Goal: Find specific page/section: Find specific page/section

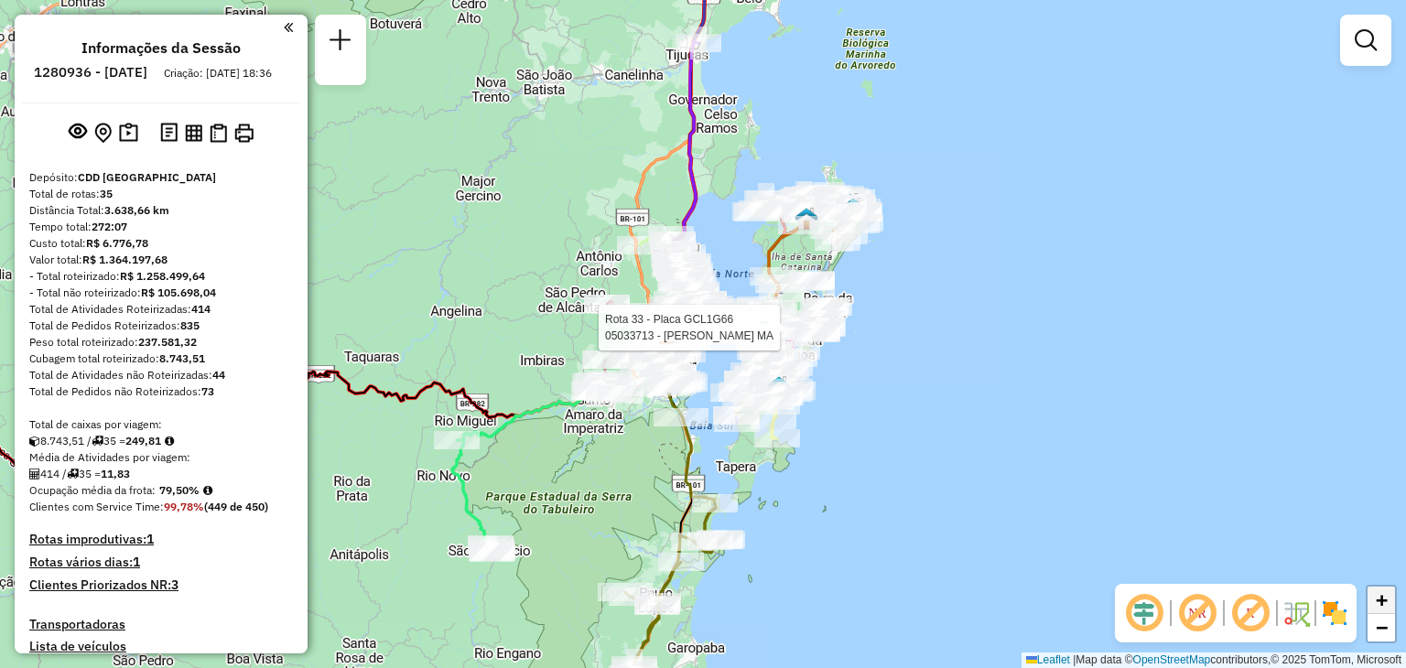
click at [1388, 604] on span "+" at bounding box center [1382, 600] width 12 height 23
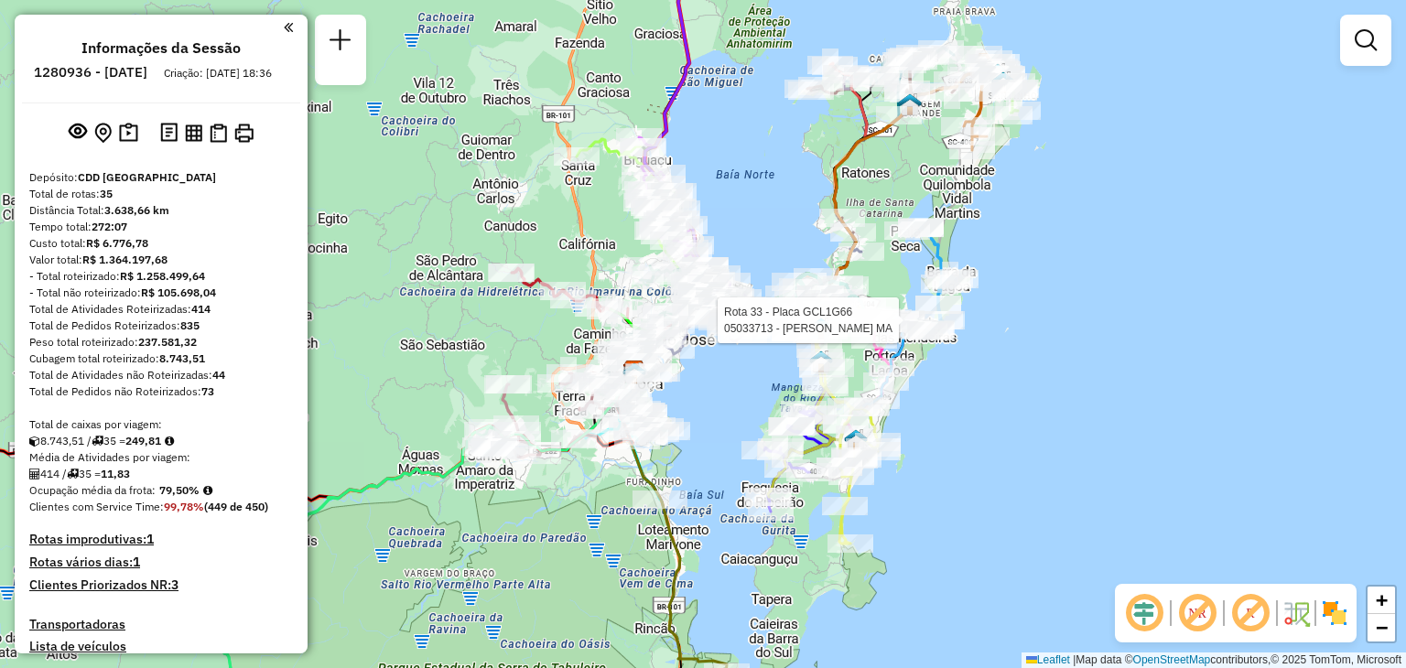
drag, startPoint x: 1132, startPoint y: 445, endPoint x: 988, endPoint y: 426, distance: 145.9
click at [1382, 600] on span "+" at bounding box center [1382, 600] width 12 height 23
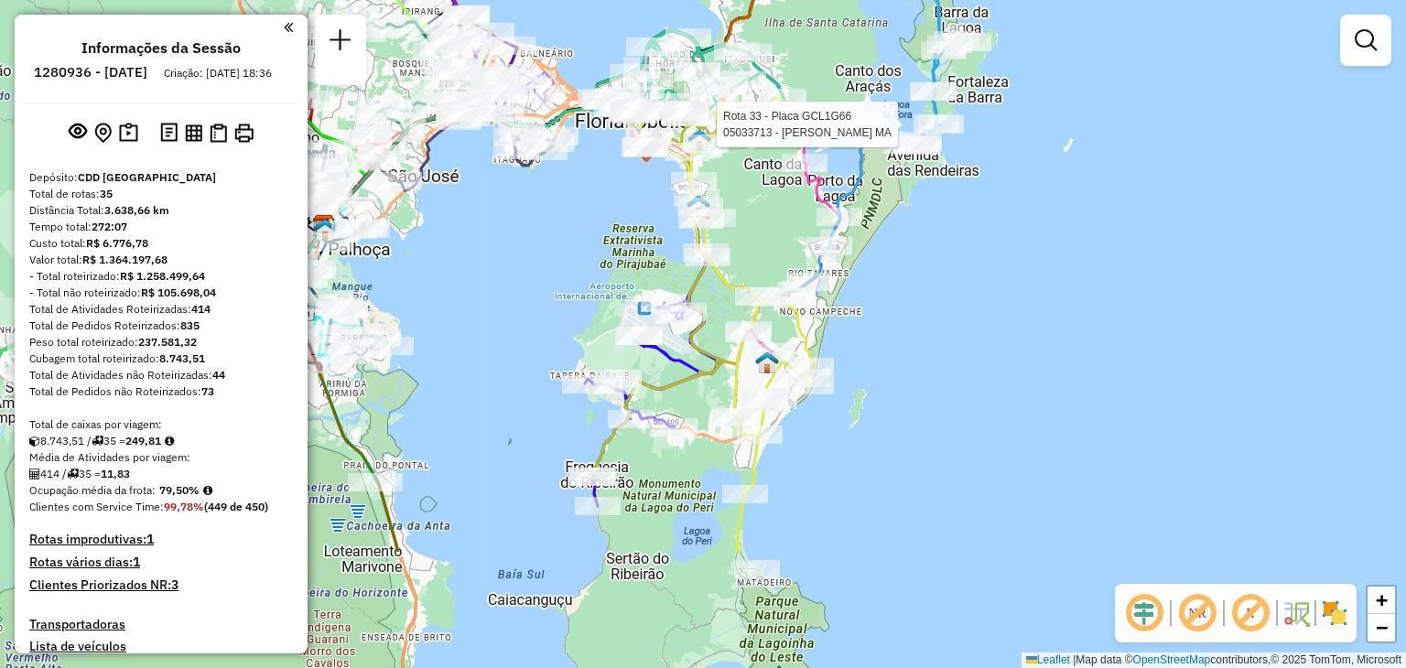
drag, startPoint x: 1255, startPoint y: 467, endPoint x: 1041, endPoint y: 272, distance: 289.6
click at [1041, 272] on div "Rota 33 - Placa GCL1G66 05033713 - MARCELO MONTANDON MA Janela de atendimento G…" at bounding box center [703, 334] width 1406 height 668
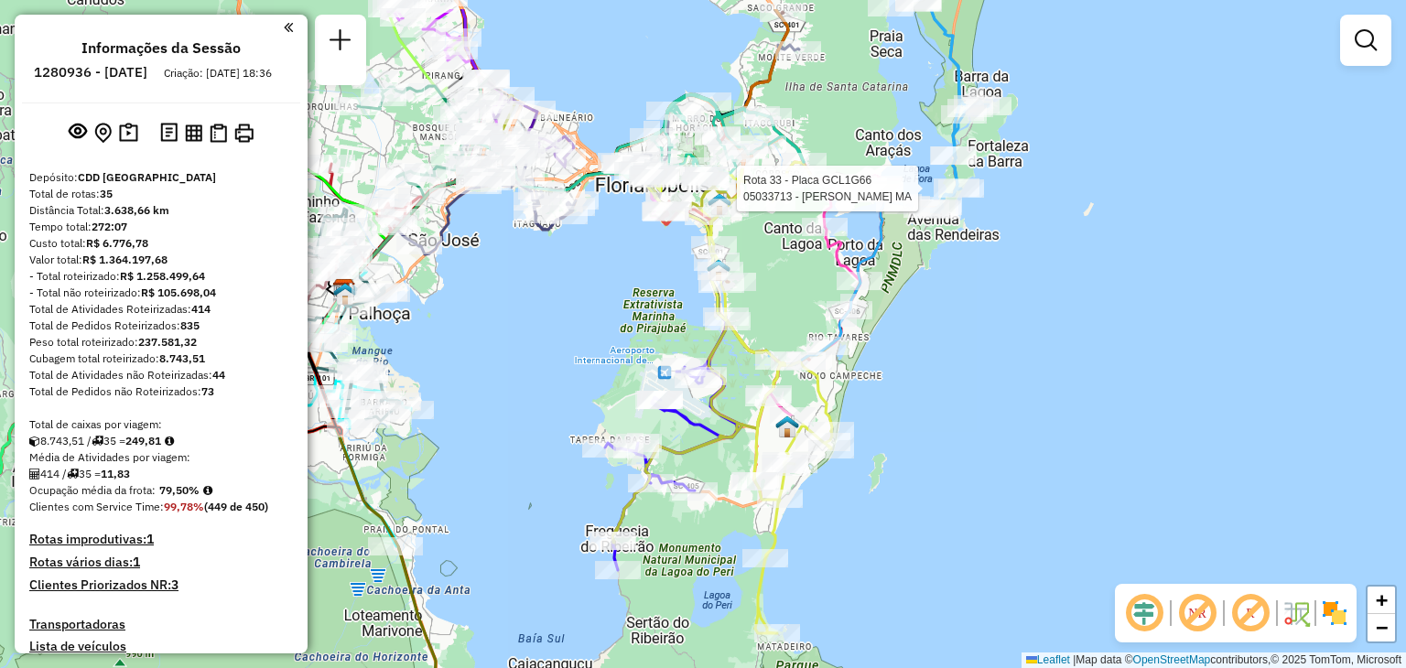
drag, startPoint x: 1007, startPoint y: 279, endPoint x: 997, endPoint y: 393, distance: 113.9
click at [997, 393] on div "Rota 33 - Placa GCL1G66 05033713 - MARCELO MONTANDON MA Janela de atendimento G…" at bounding box center [703, 334] width 1406 height 668
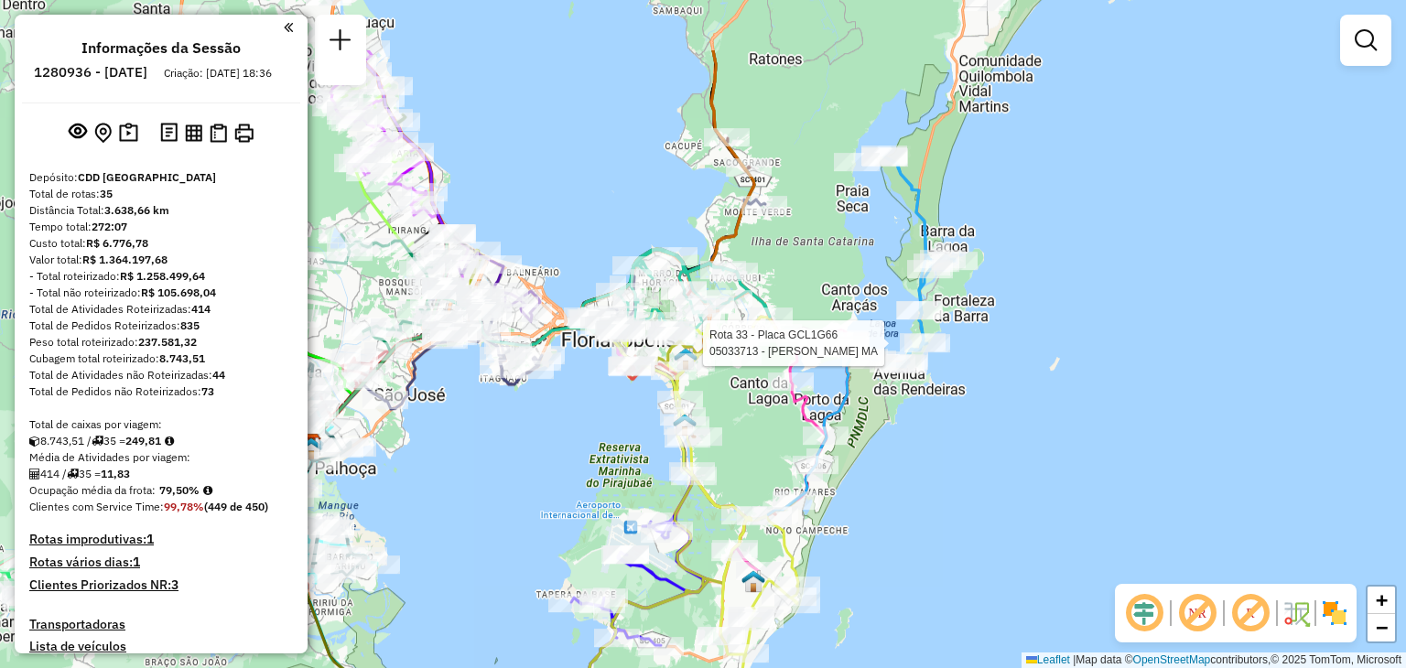
drag, startPoint x: 1036, startPoint y: 289, endPoint x: 1005, endPoint y: 406, distance: 121.2
click at [1005, 406] on div "Rota 33 - Placa GCL1G66 05033713 - MARCELO MONTANDON MA Janela de atendimento G…" at bounding box center [703, 334] width 1406 height 668
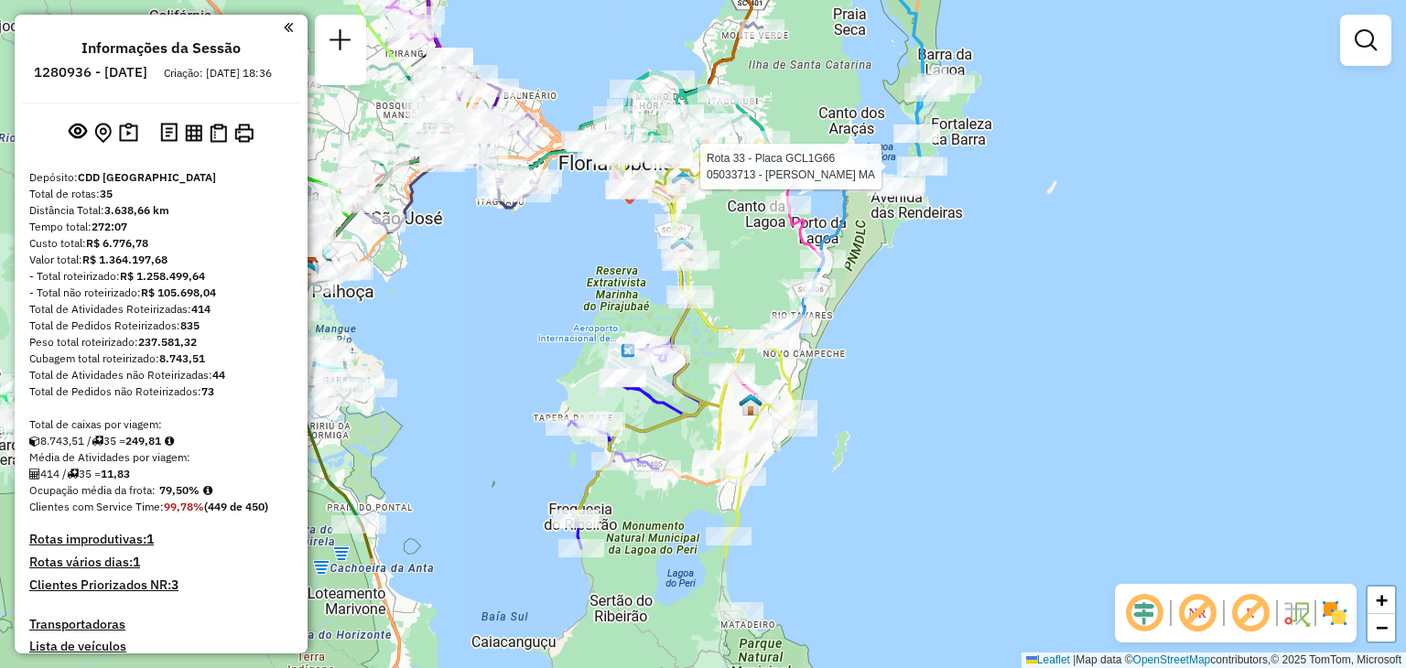
drag, startPoint x: 1005, startPoint y: 406, endPoint x: 1002, endPoint y: 230, distance: 176.7
click at [1002, 230] on div "Rota 33 - Placa GCL1G66 05033713 - MARCELO MONTANDON MA Janela de atendimento G…" at bounding box center [703, 334] width 1406 height 668
click at [1388, 623] on link "−" at bounding box center [1380, 627] width 27 height 27
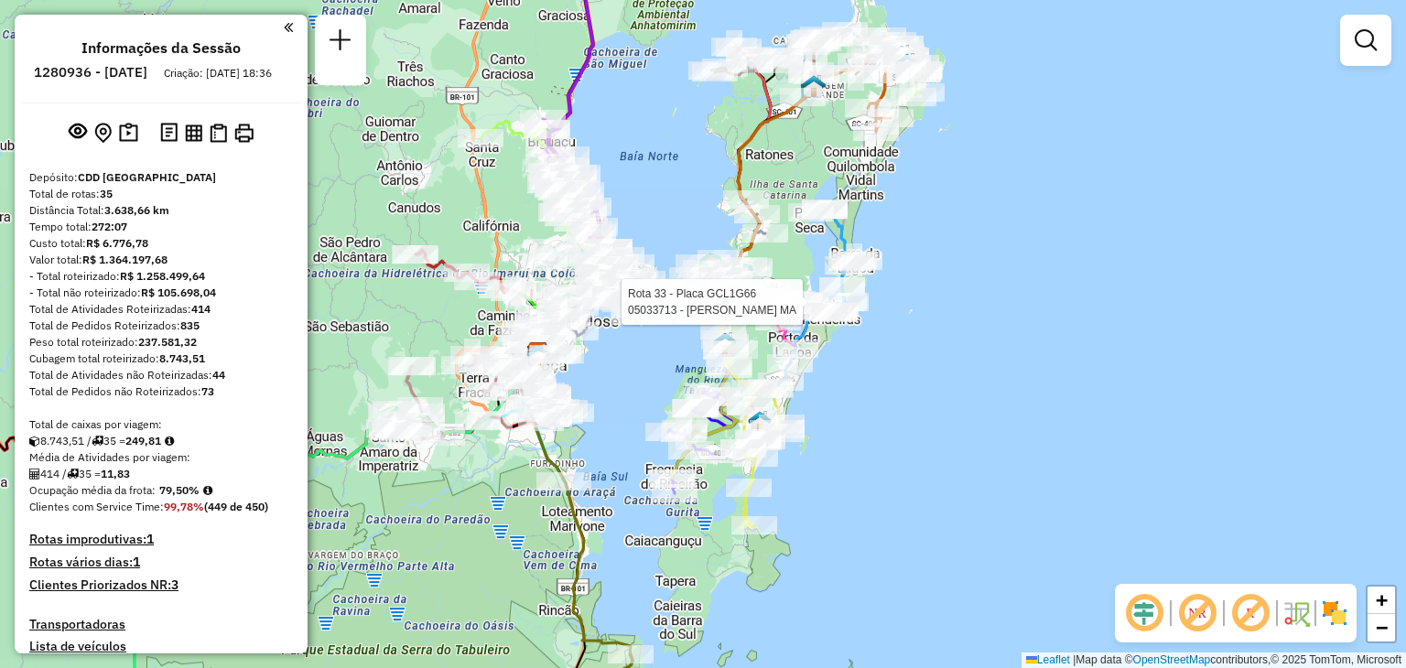
drag, startPoint x: 819, startPoint y: 396, endPoint x: 849, endPoint y: 448, distance: 60.3
click at [849, 448] on div "Rota 33 - Placa GCL1G66 05033713 - MARCELO MONTANDON MA Janela de atendimento G…" at bounding box center [703, 334] width 1406 height 668
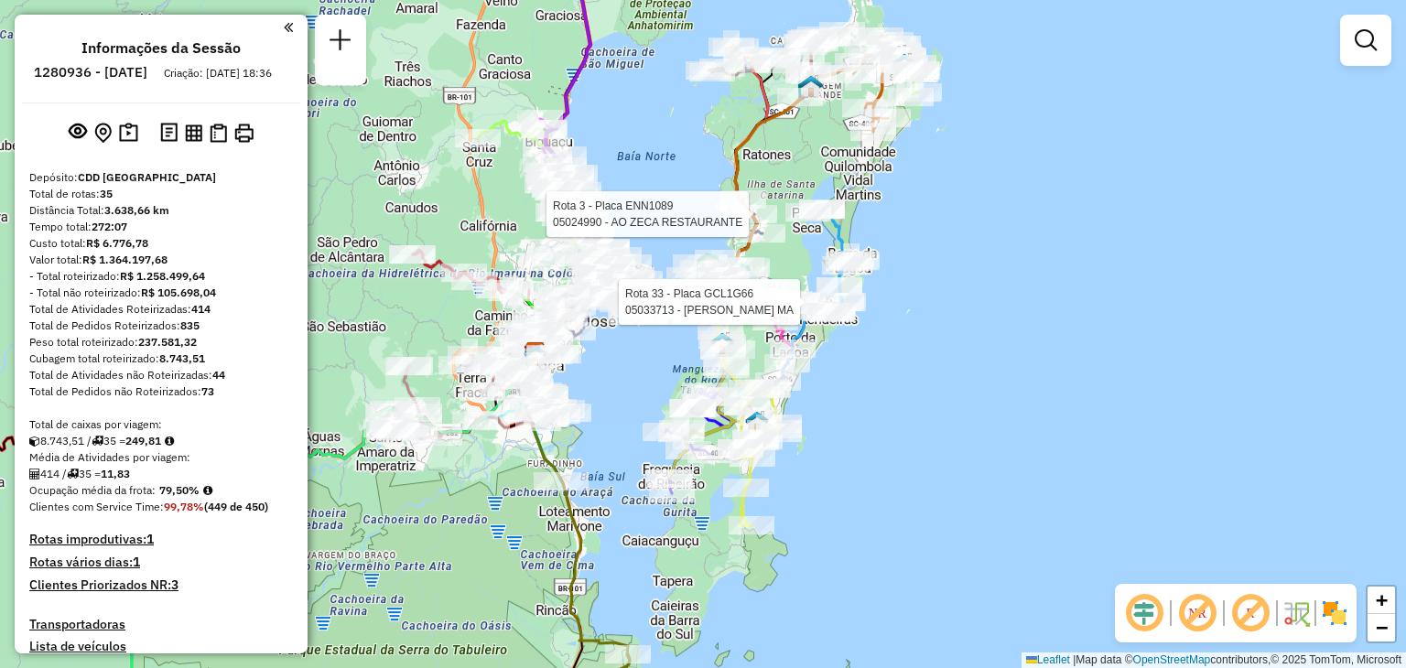
select select "**********"
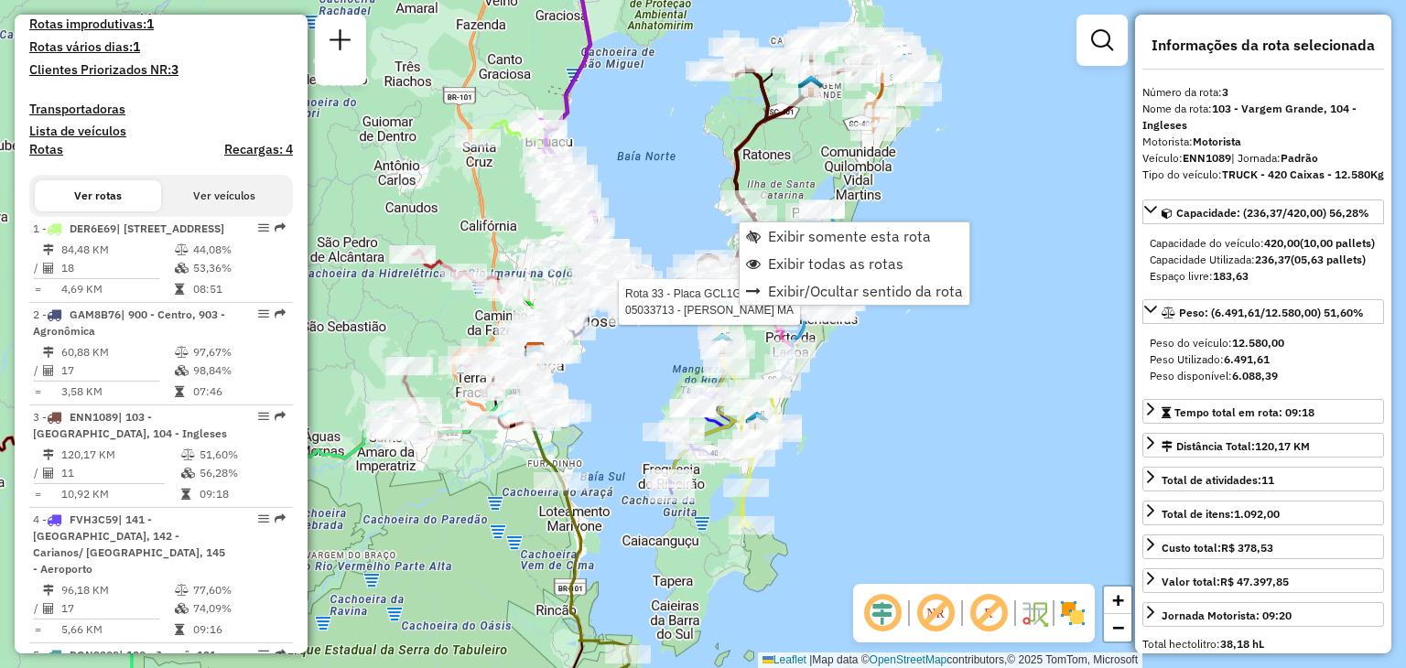
scroll to position [937, 0]
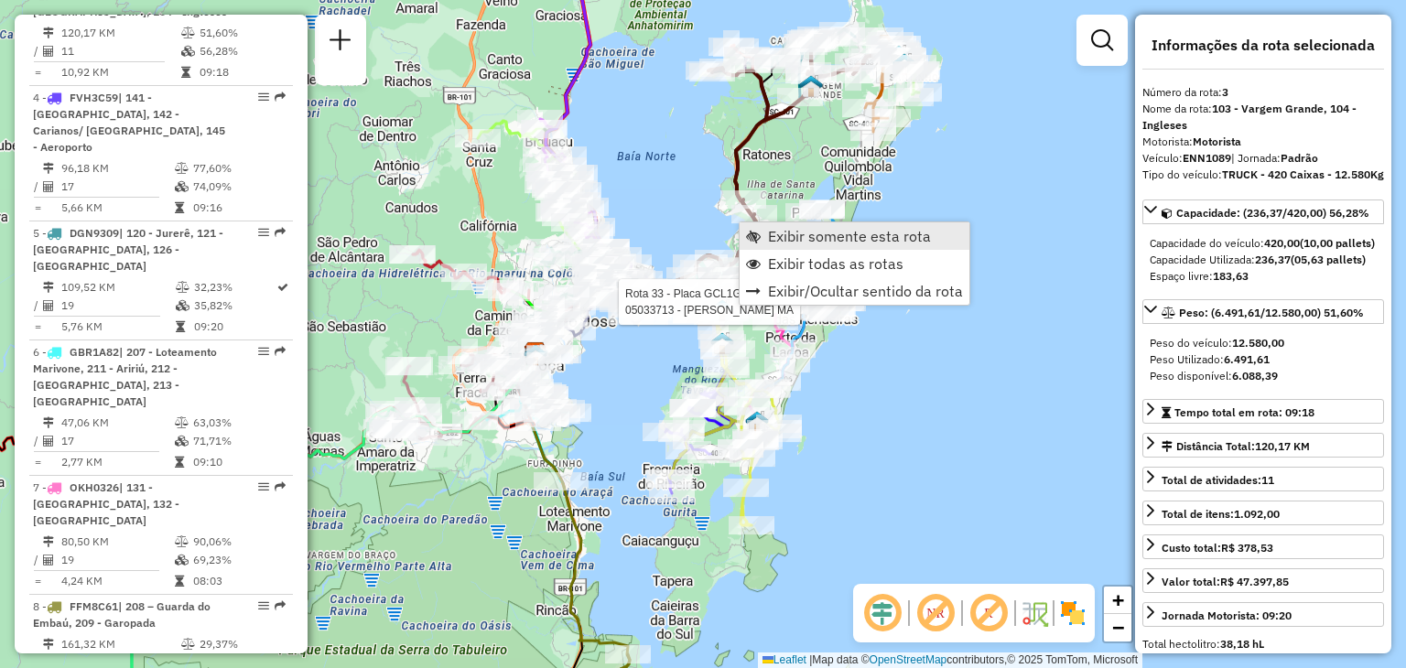
click at [813, 234] on span "Exibir somente esta rota" at bounding box center [849, 236] width 163 height 15
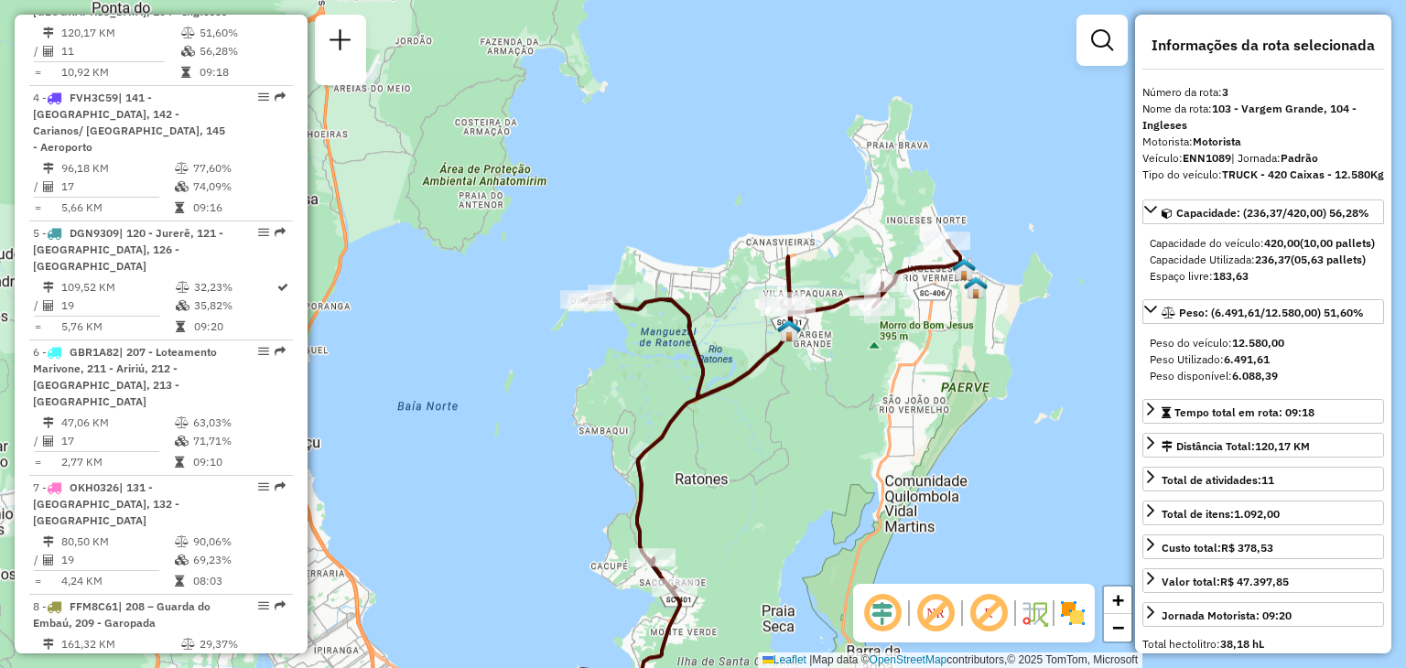
drag, startPoint x: 948, startPoint y: 191, endPoint x: 842, endPoint y: 423, distance: 254.7
click at [842, 423] on div "Janela de atendimento Grade de atendimento Capacidade Transportadoras Veículos …" at bounding box center [703, 334] width 1406 height 668
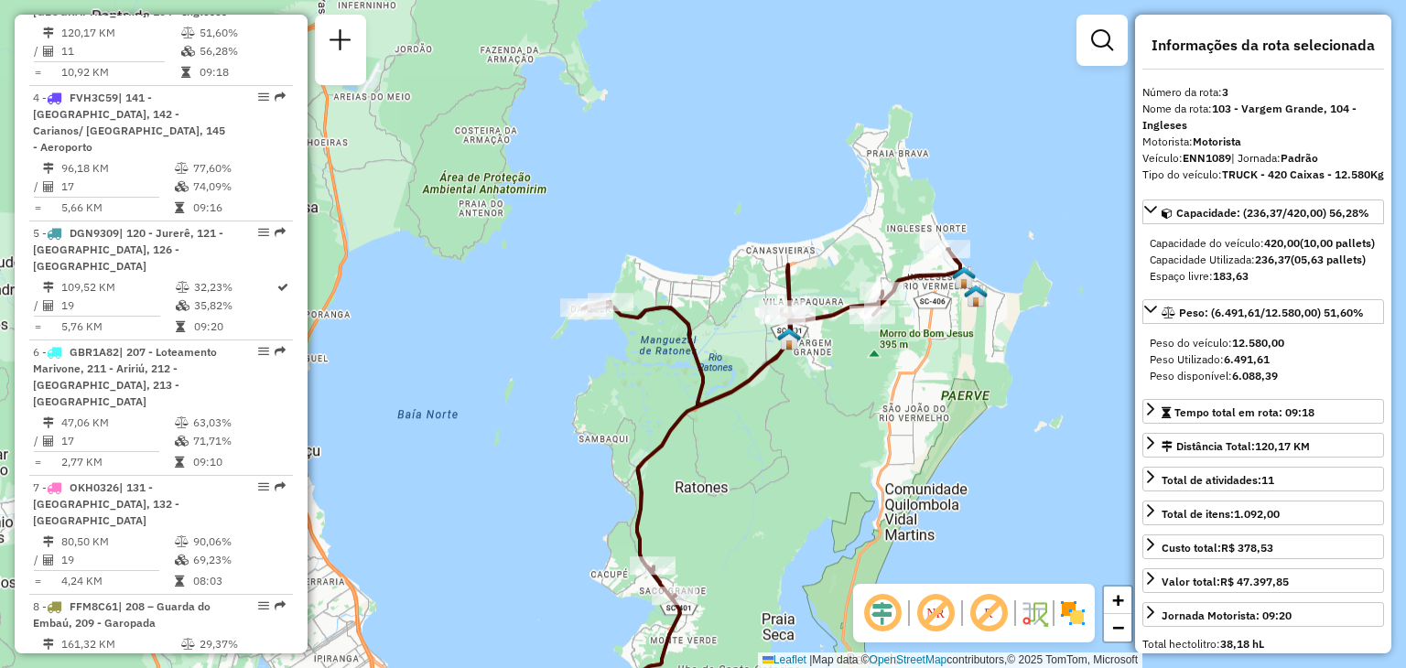
drag, startPoint x: 839, startPoint y: 426, endPoint x: 811, endPoint y: 366, distance: 65.9
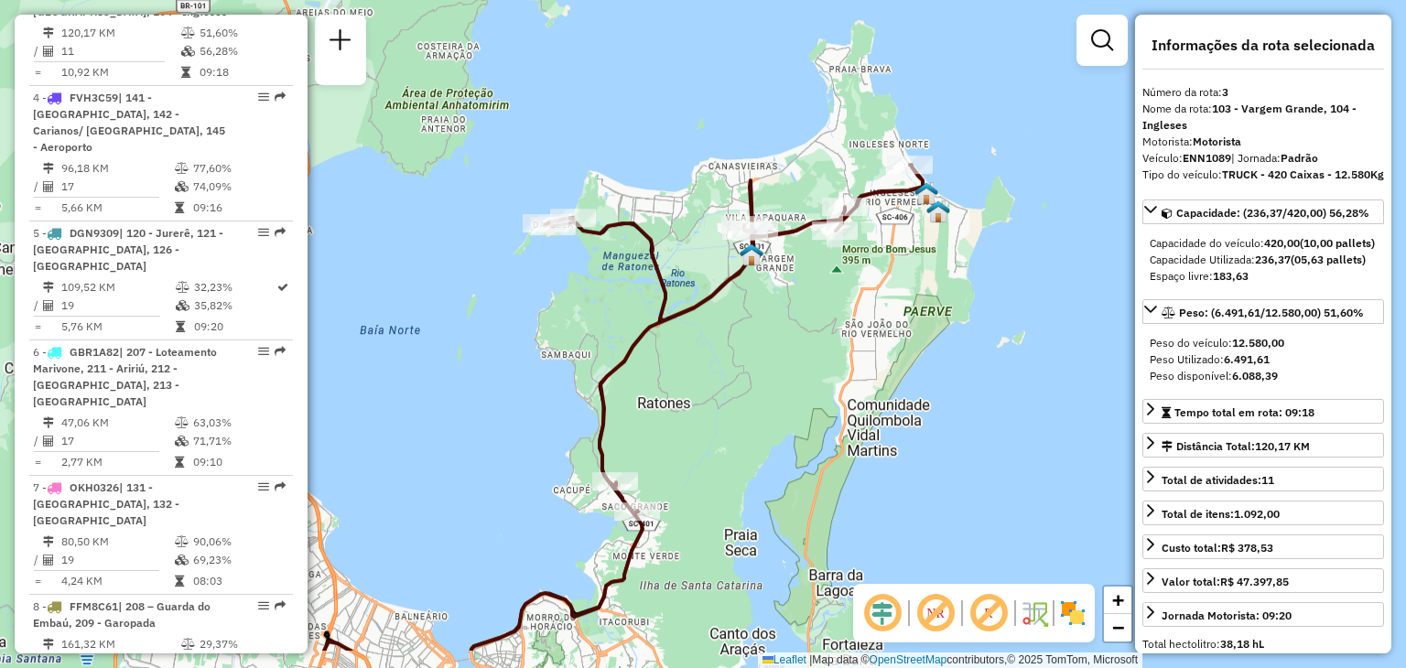
drag, startPoint x: 722, startPoint y: 539, endPoint x: 688, endPoint y: 457, distance: 89.1
click at [688, 457] on div "Janela de atendimento Grade de atendimento Capacidade Transportadoras Veículos …" at bounding box center [703, 334] width 1406 height 668
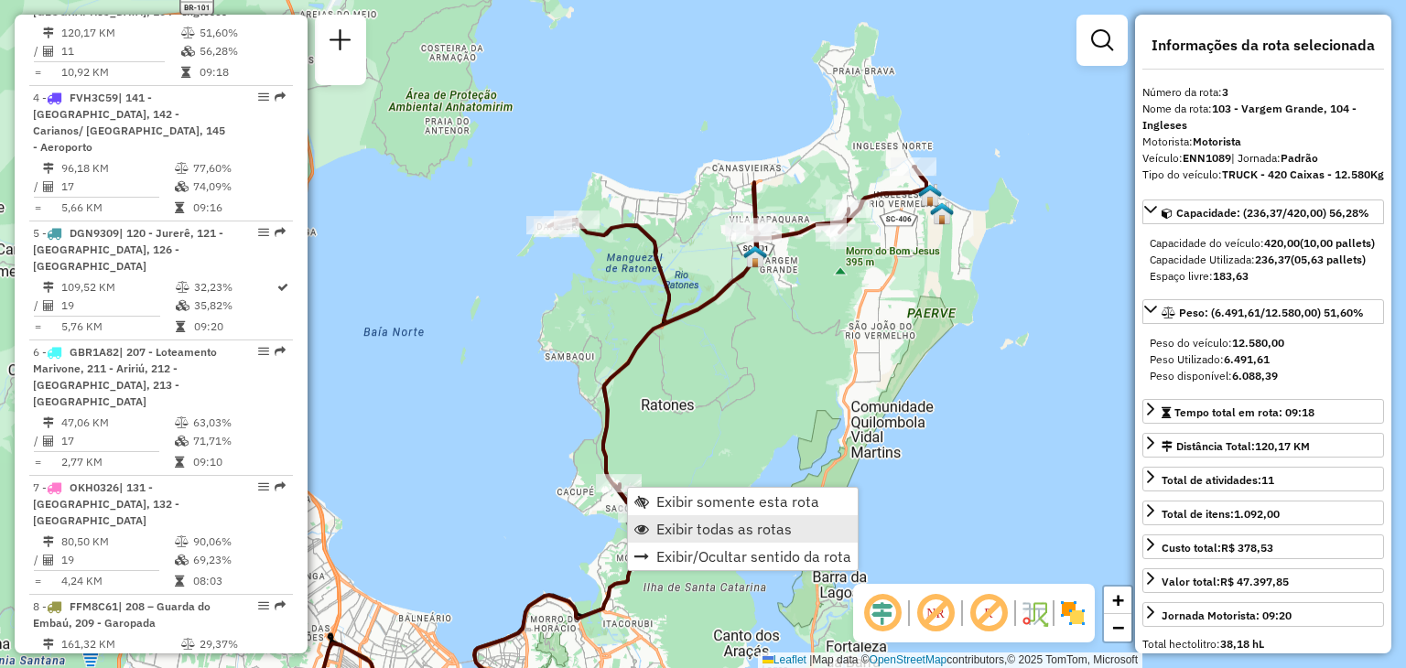
click at [778, 522] on span "Exibir todas as rotas" at bounding box center [723, 529] width 135 height 15
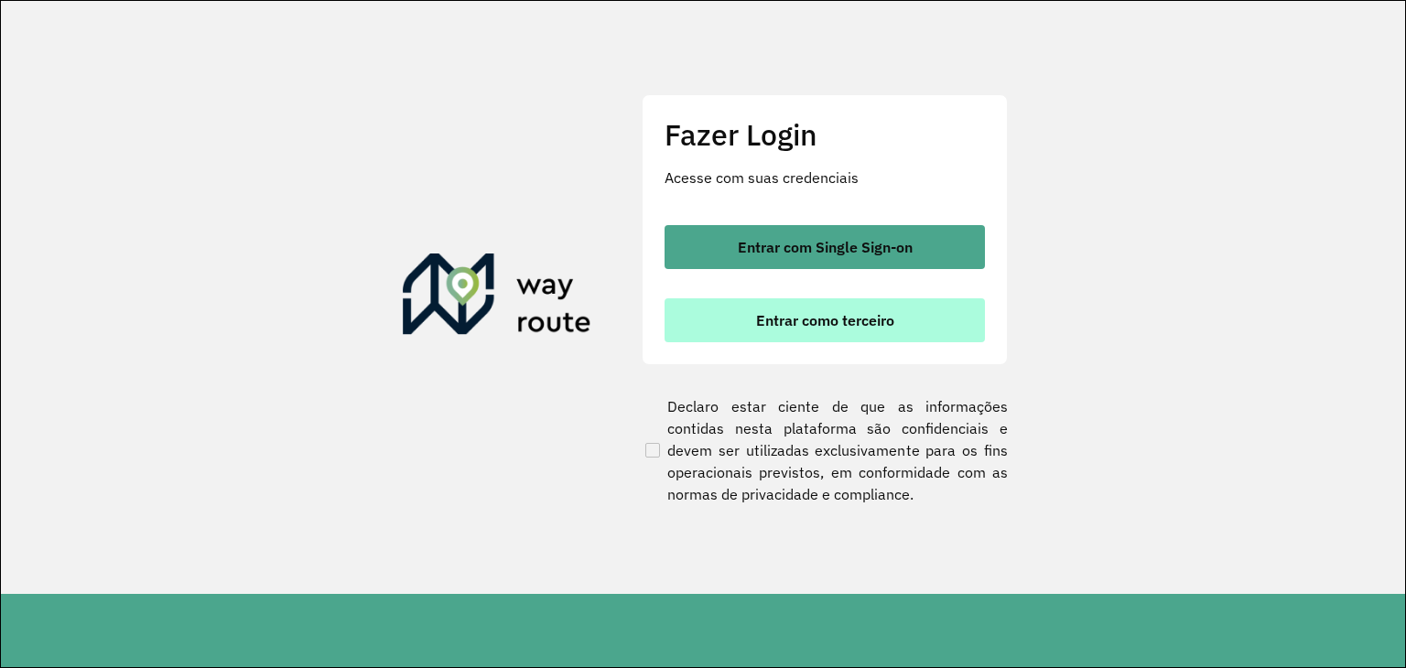
click at [886, 316] on span "Entrar como terceiro" at bounding box center [825, 320] width 138 height 15
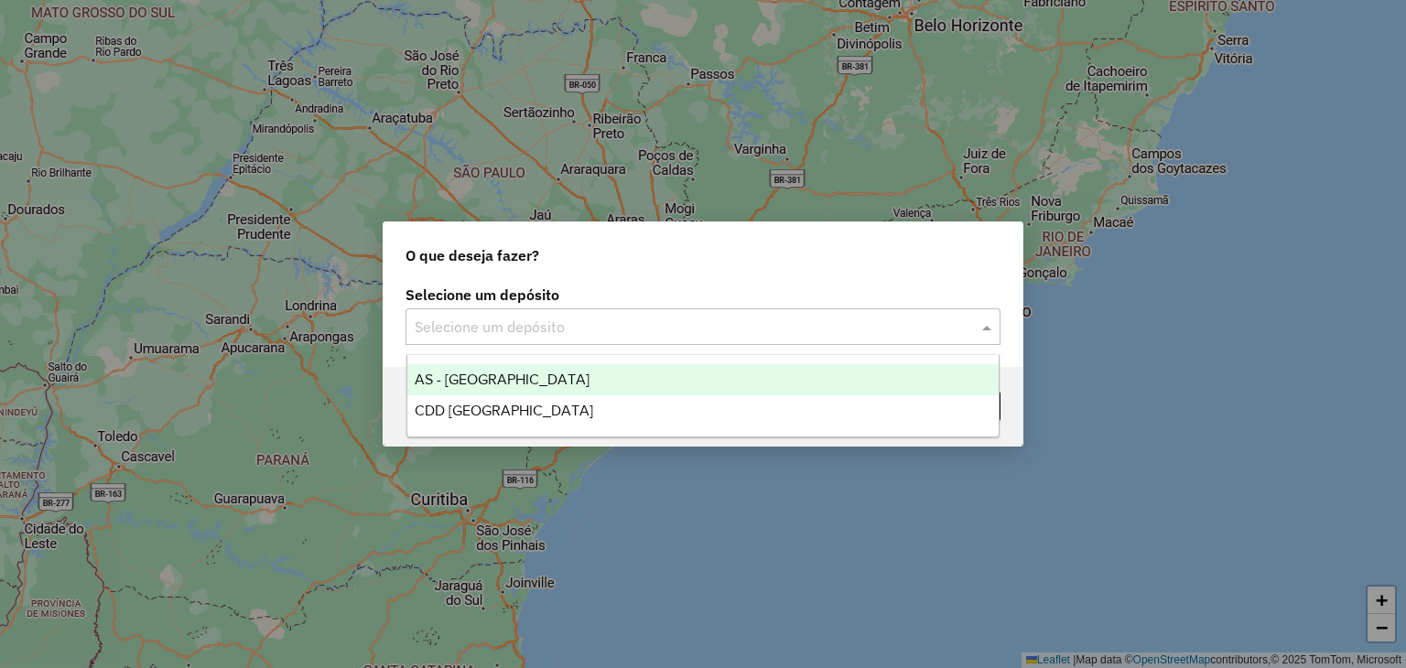
click at [608, 334] on input "text" at bounding box center [685, 328] width 540 height 22
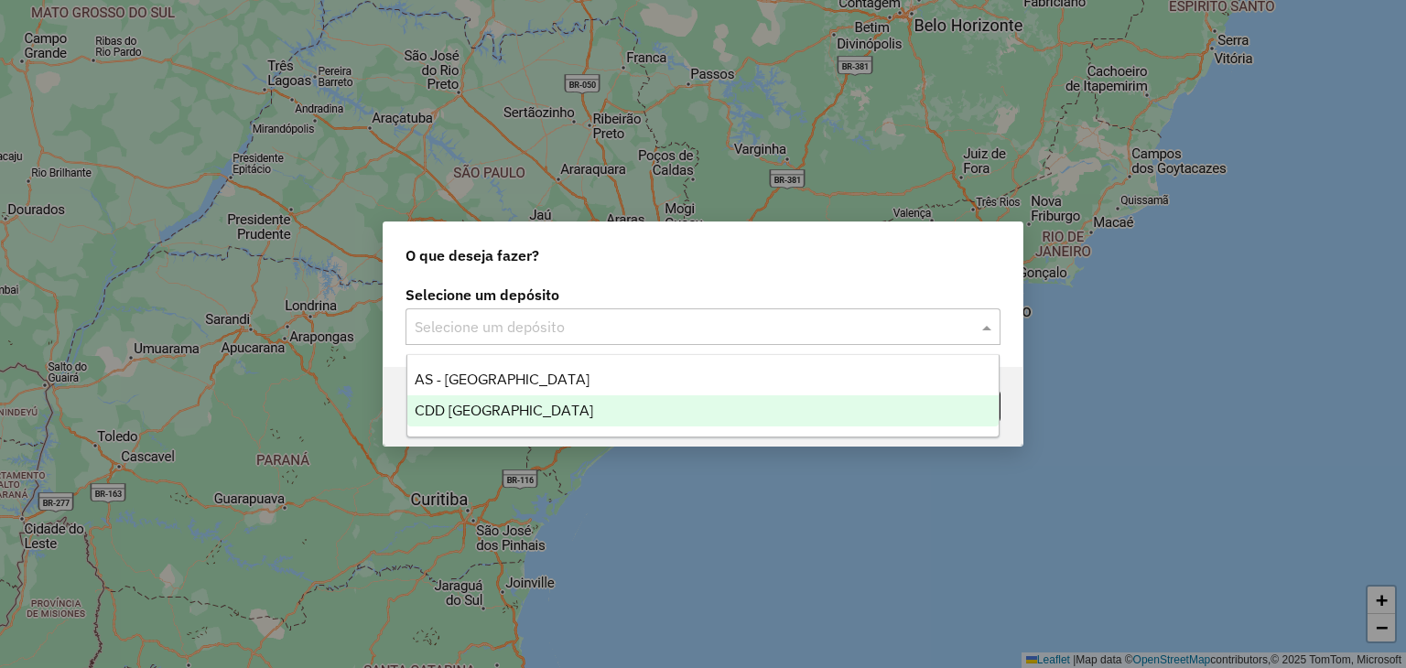
click at [589, 410] on div "CDD [GEOGRAPHIC_DATA]" at bounding box center [703, 410] width 592 height 31
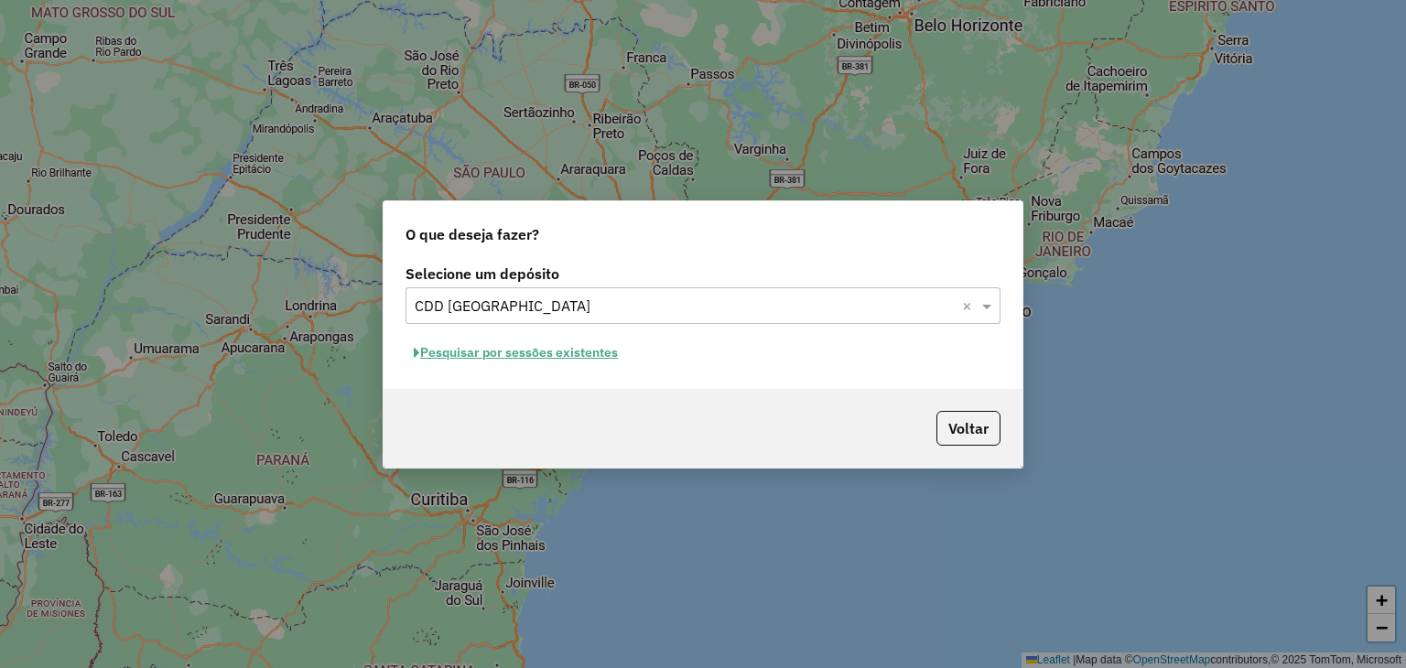
click at [588, 354] on button "Pesquisar por sessões existentes" at bounding box center [515, 353] width 221 height 28
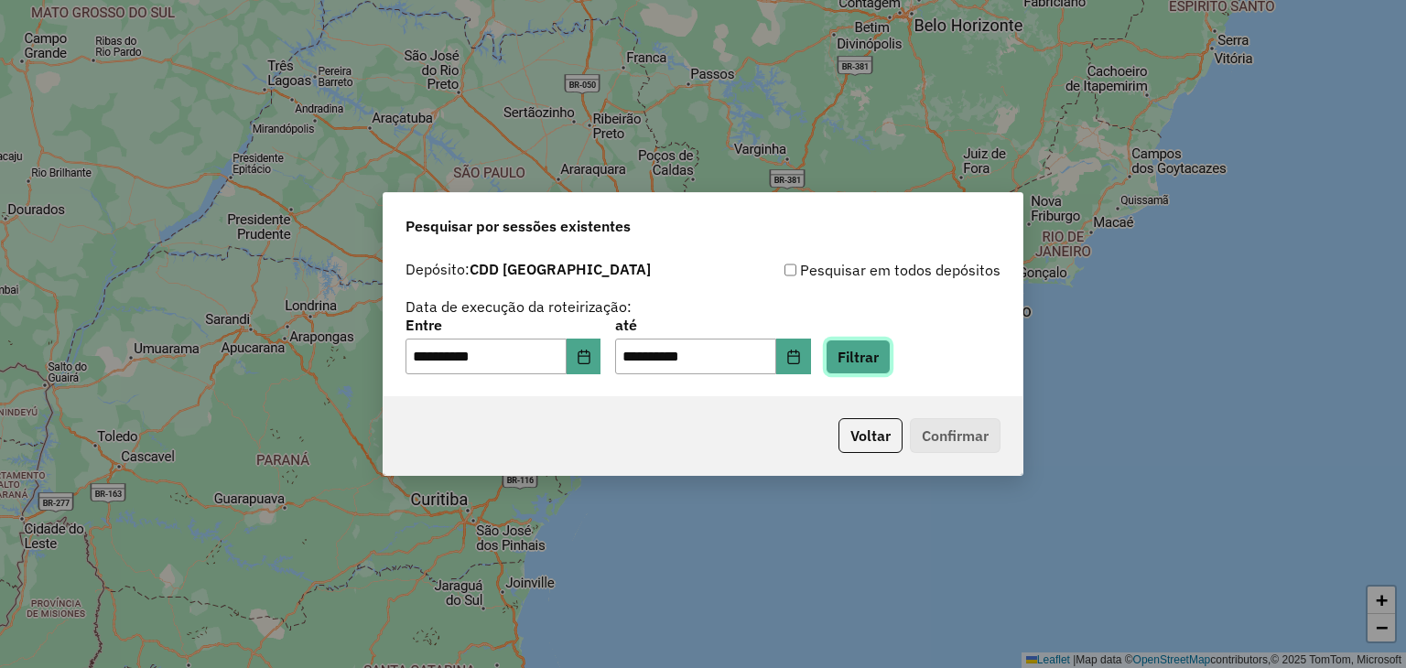
click at [891, 368] on button "Filtrar" at bounding box center [858, 357] width 65 height 35
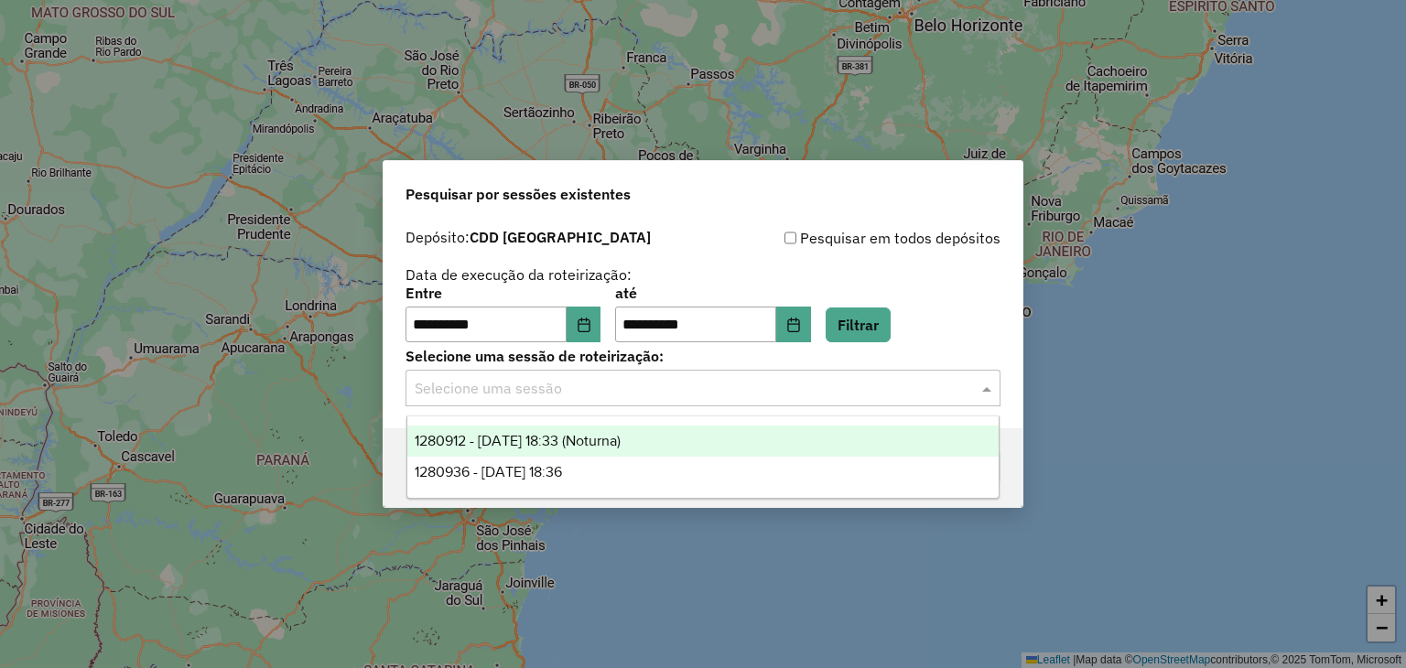
click at [670, 395] on input "text" at bounding box center [685, 389] width 540 height 22
click at [681, 445] on div "1280912 - 23/09/2025 18:33 (Noturna)" at bounding box center [703, 441] width 592 height 31
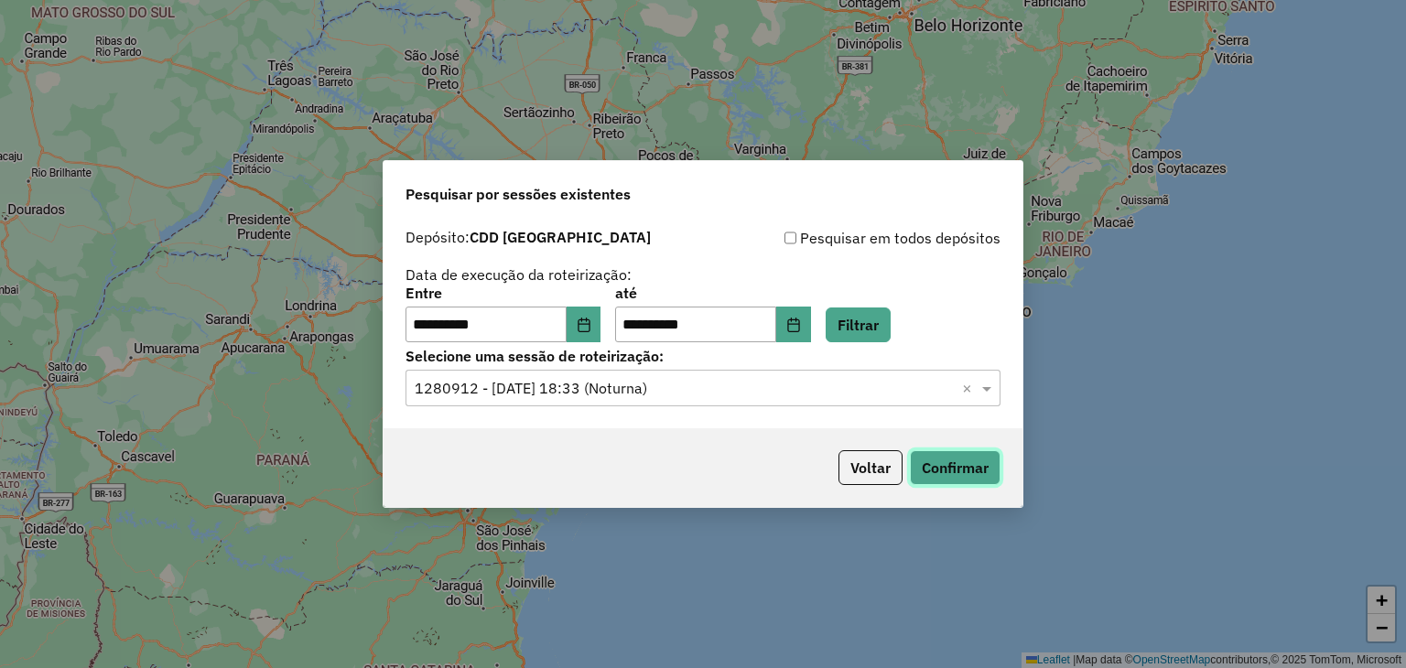
click at [945, 476] on button "Confirmar" at bounding box center [955, 467] width 91 height 35
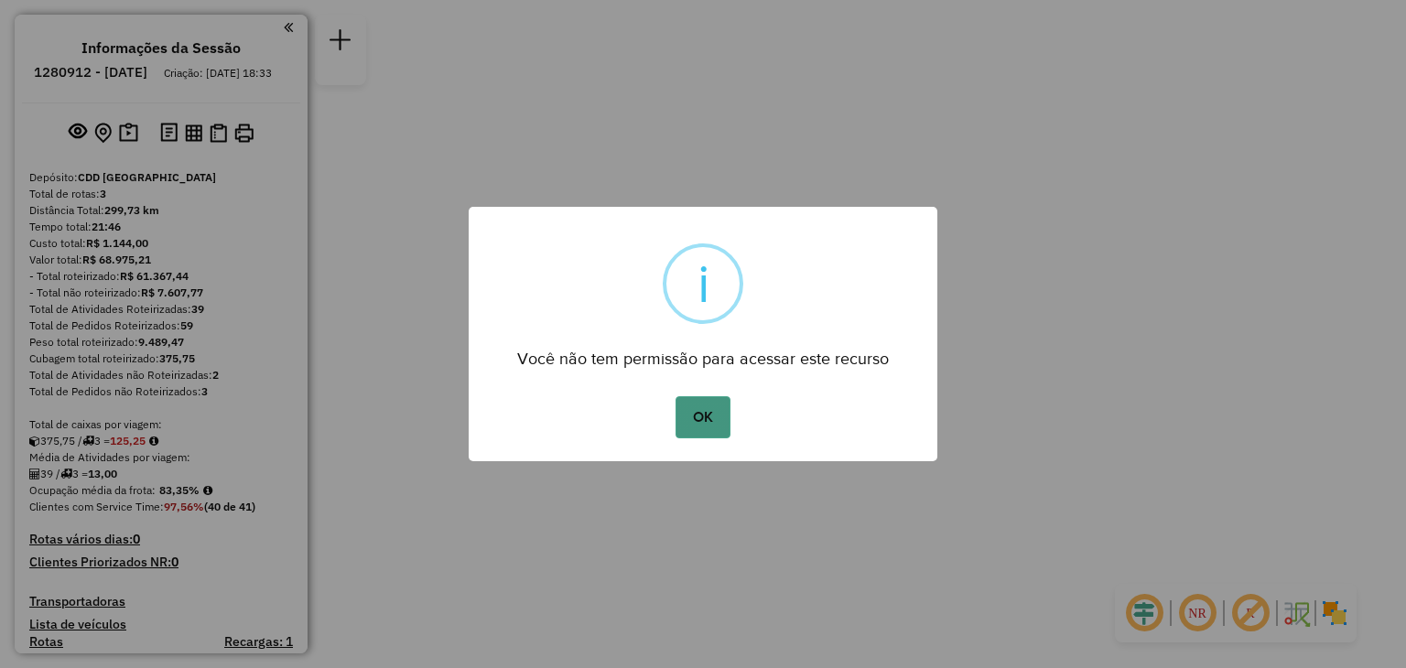
click at [688, 418] on button "OK" at bounding box center [702, 417] width 54 height 42
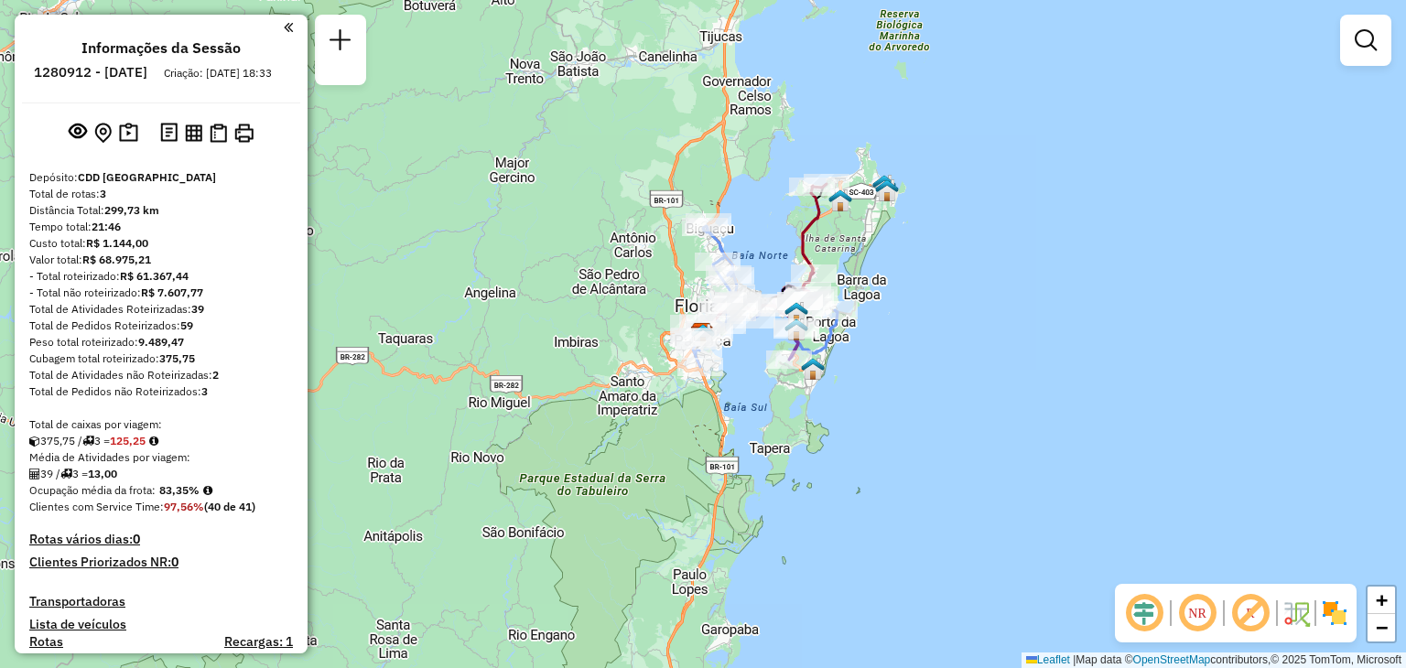
click at [1188, 615] on em at bounding box center [1197, 613] width 44 height 44
click at [1384, 603] on span "+" at bounding box center [1382, 600] width 12 height 23
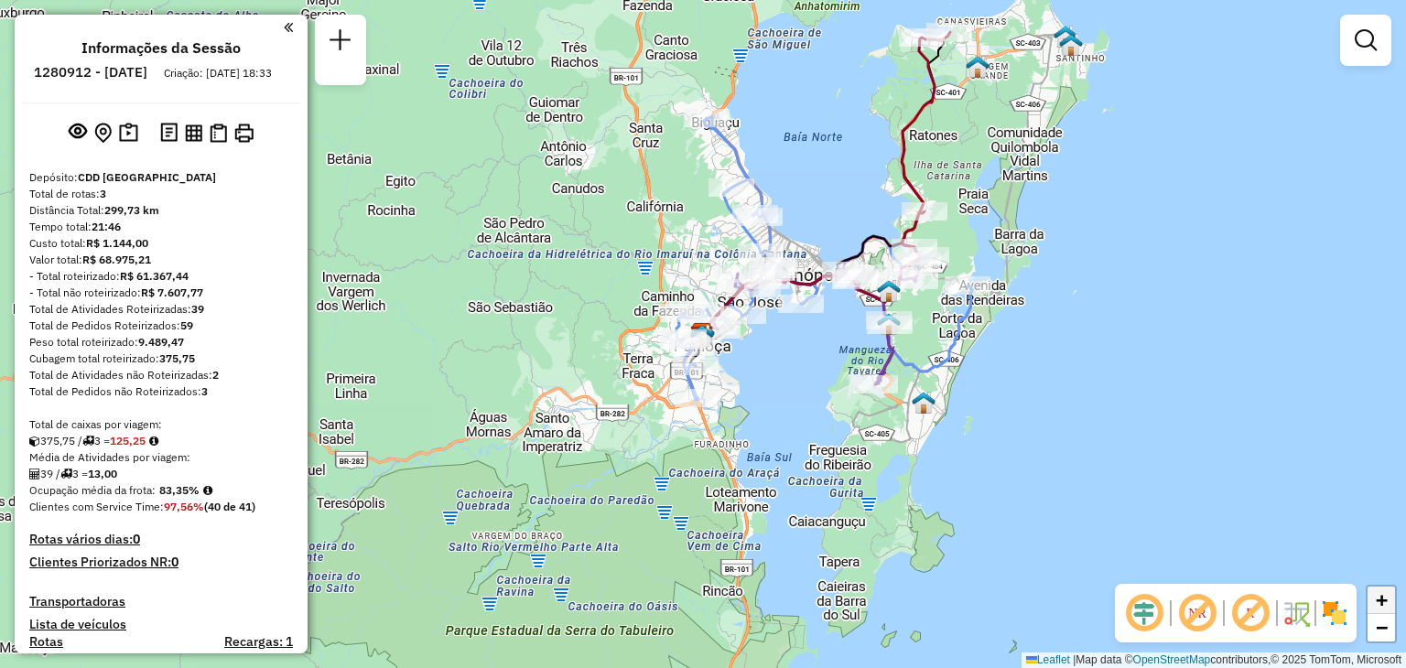
click at [1384, 603] on span "+" at bounding box center [1382, 600] width 12 height 23
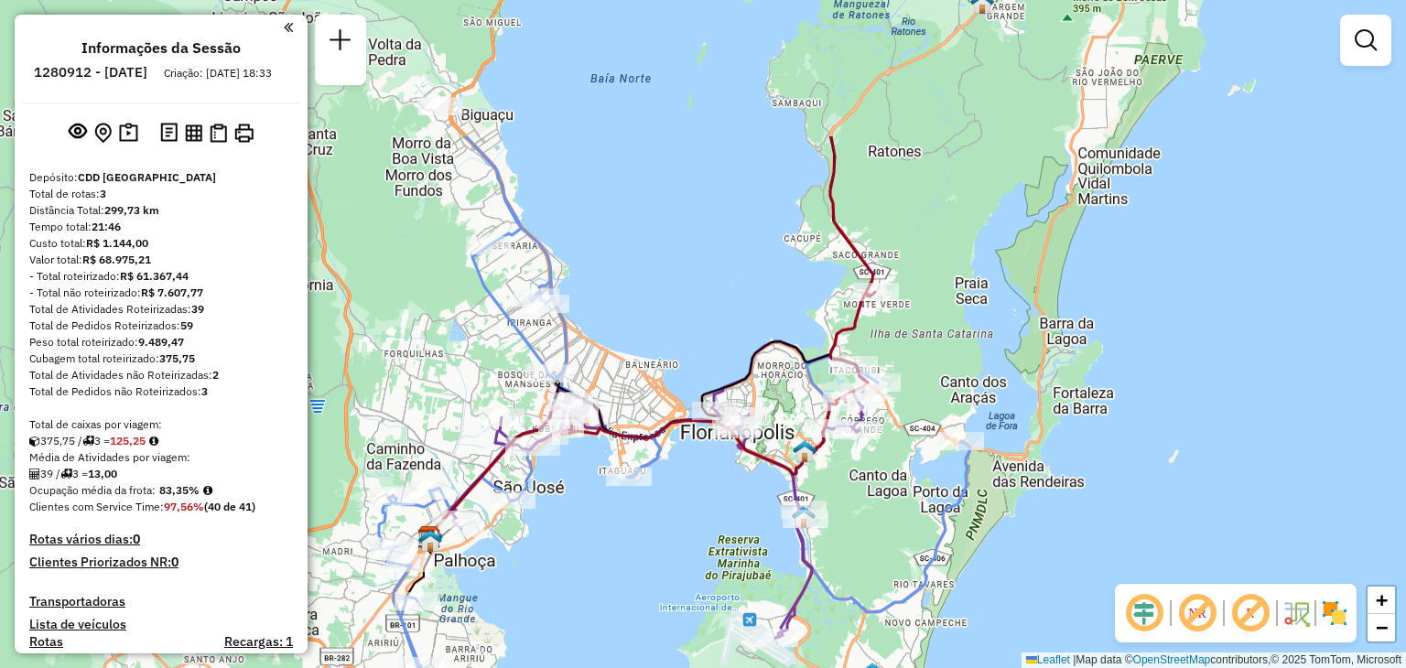
drag, startPoint x: 1380, startPoint y: 405, endPoint x: 1115, endPoint y: 602, distance: 331.0
click at [1115, 602] on hb-router-mapa "Informações da Sessão 1280912 - 23/09/2025 Criação: 22/09/2025 18:33 Depósito: …" at bounding box center [703, 334] width 1406 height 668
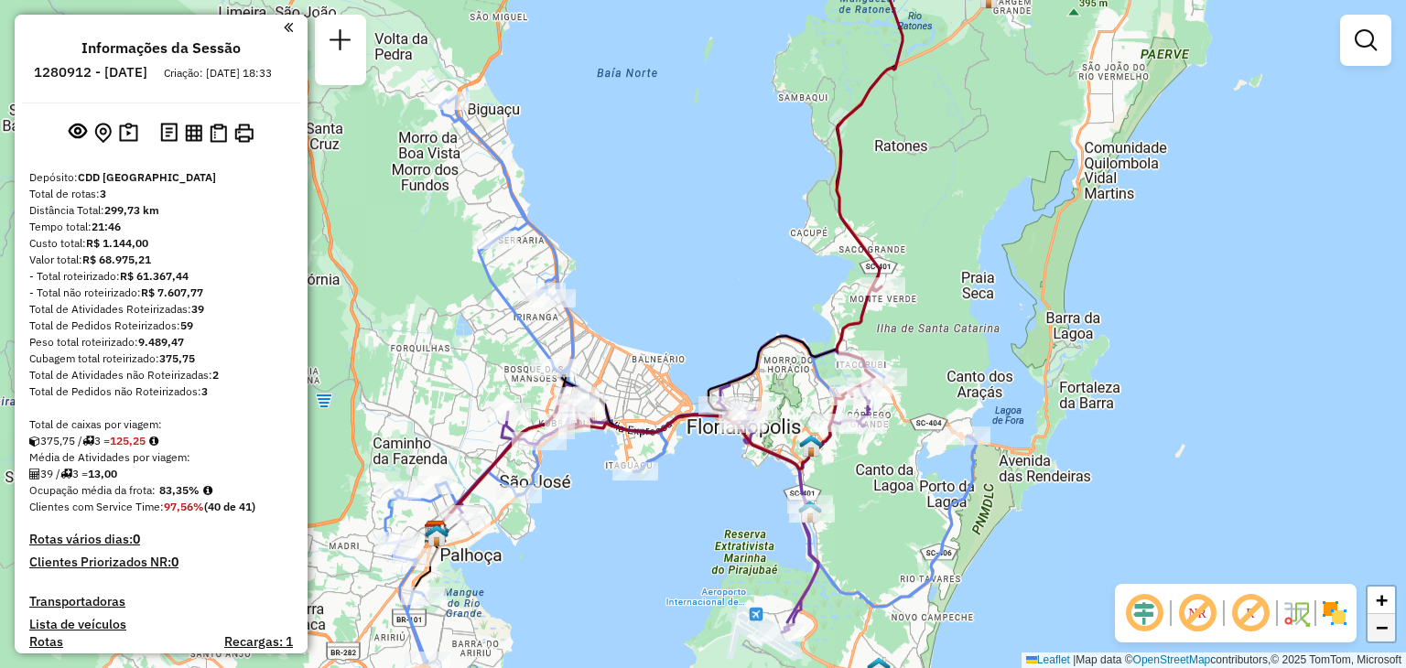
click at [1377, 632] on span "−" at bounding box center [1382, 627] width 12 height 23
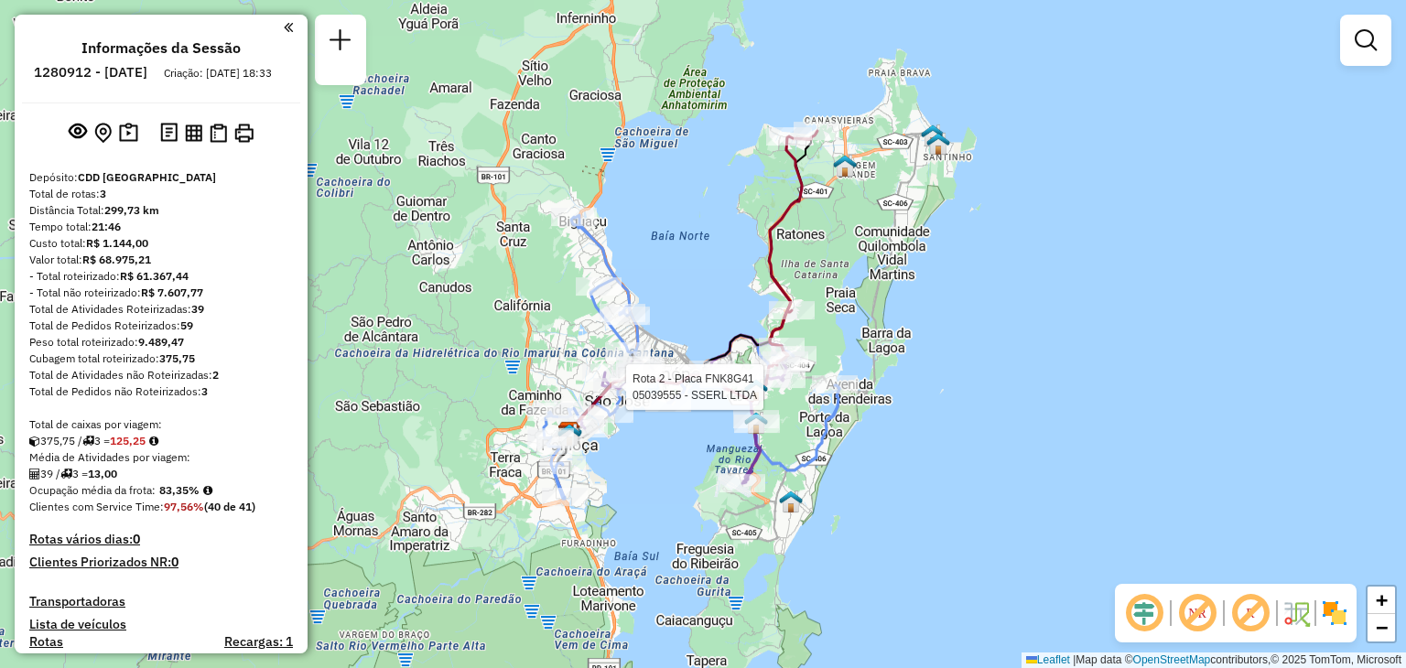
select select "**********"
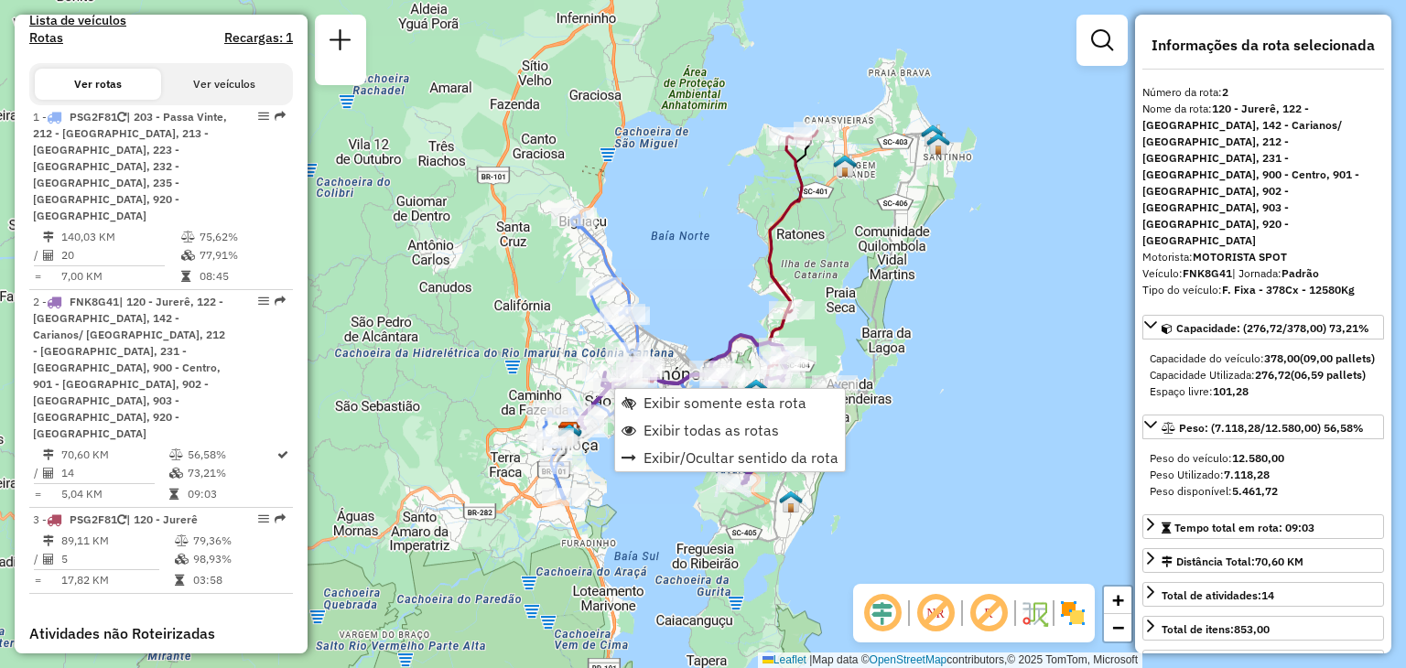
scroll to position [796, 0]
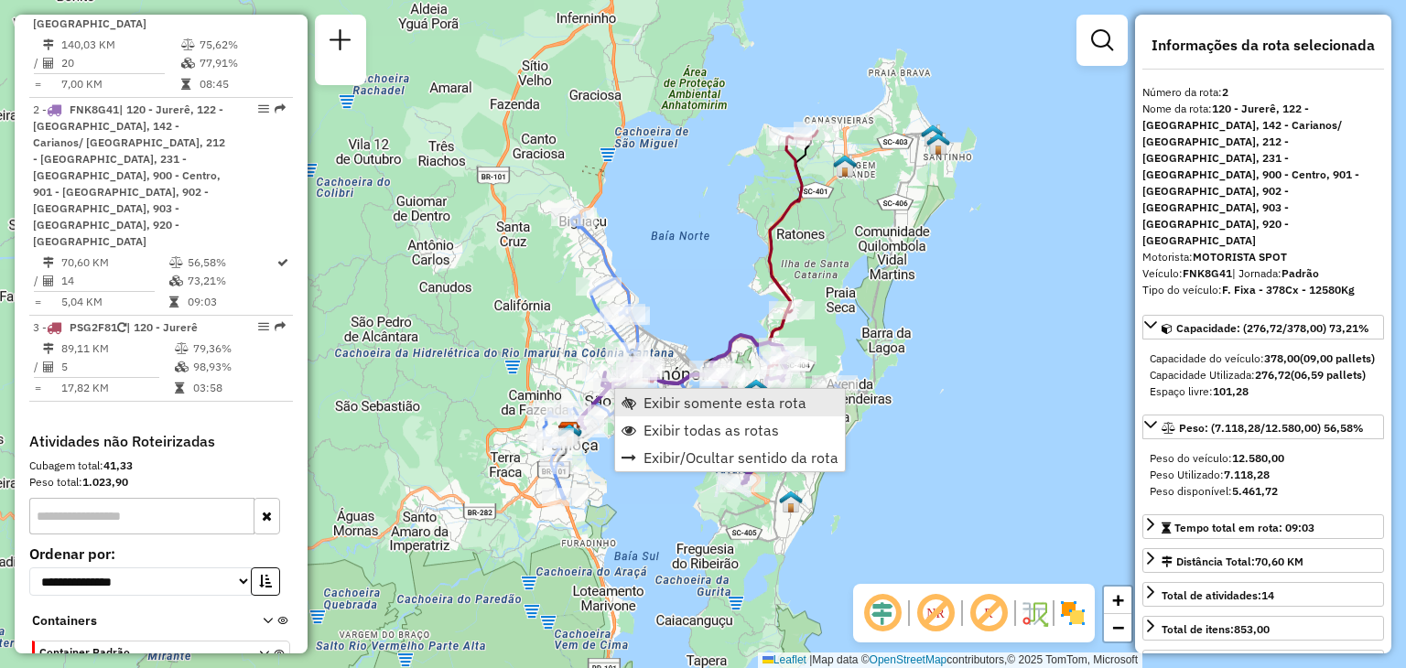
click at [688, 410] on span "Exibir somente esta rota" at bounding box center [724, 402] width 163 height 15
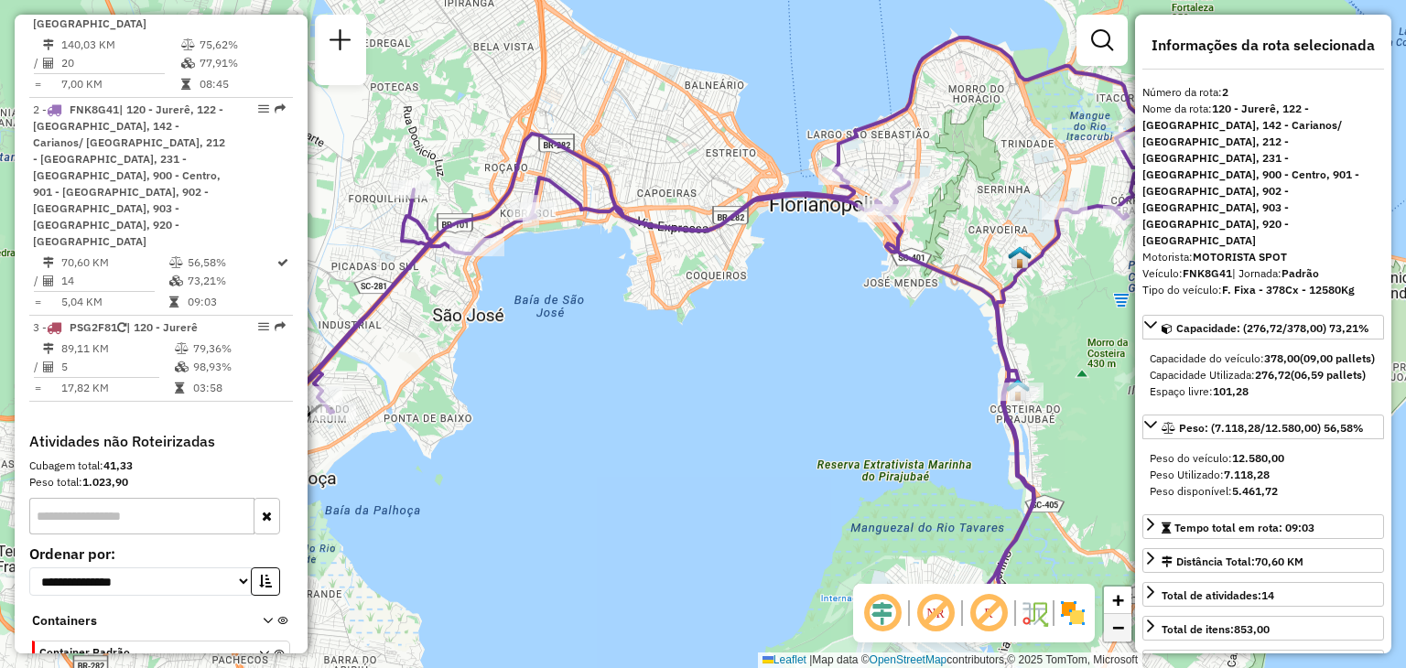
click at [1113, 630] on span "−" at bounding box center [1118, 627] width 12 height 23
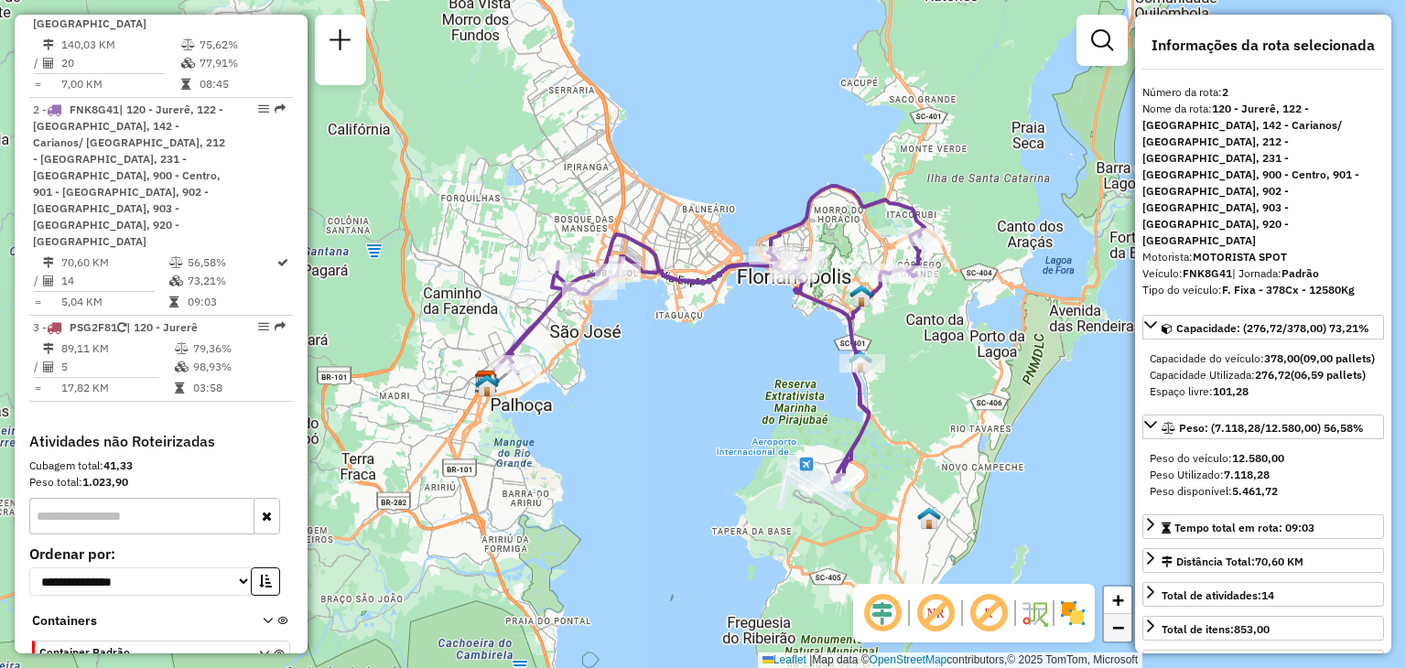
click at [1113, 630] on span "−" at bounding box center [1118, 627] width 12 height 23
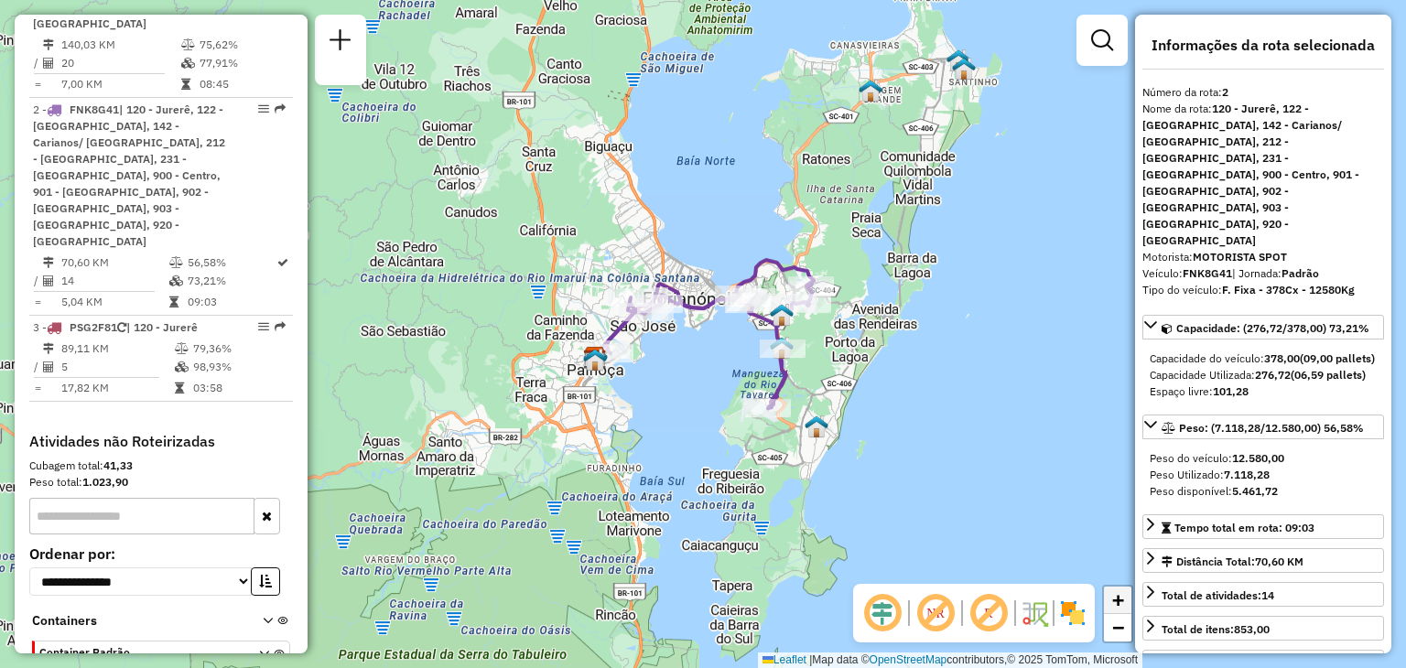
click at [1116, 601] on span "+" at bounding box center [1118, 600] width 12 height 23
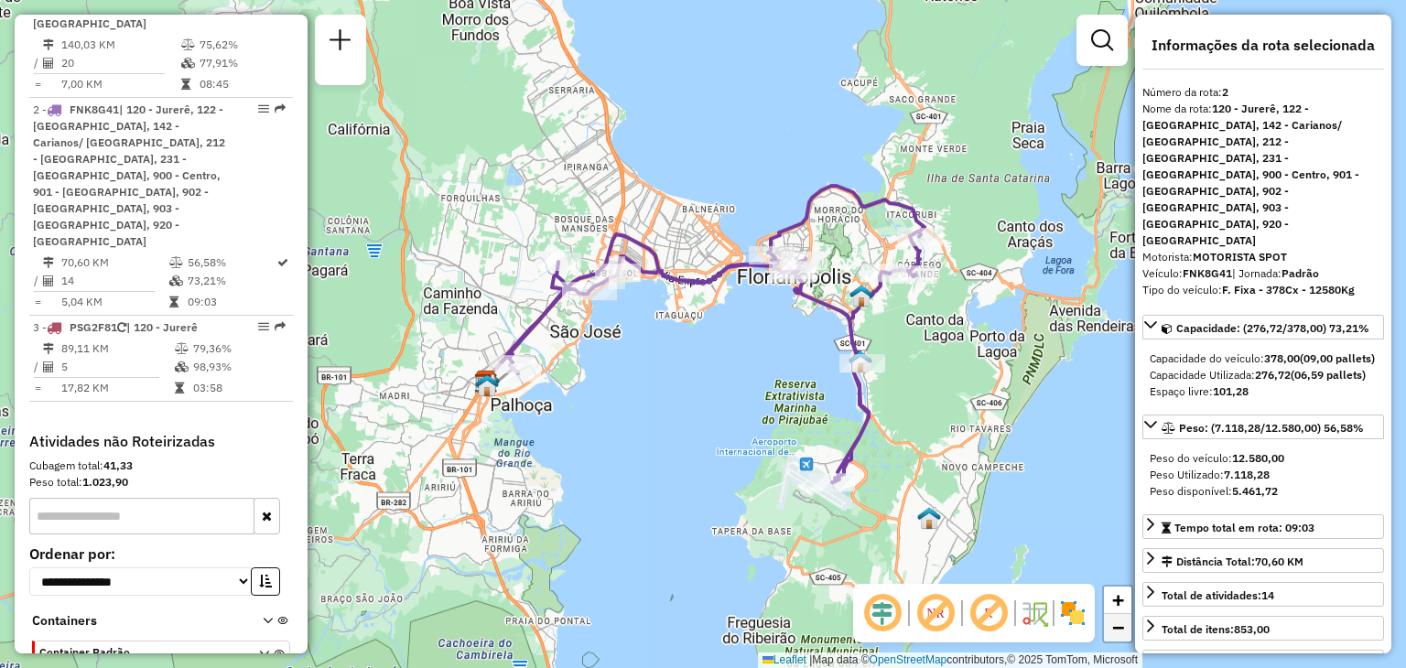
click at [1120, 634] on span "−" at bounding box center [1118, 627] width 12 height 23
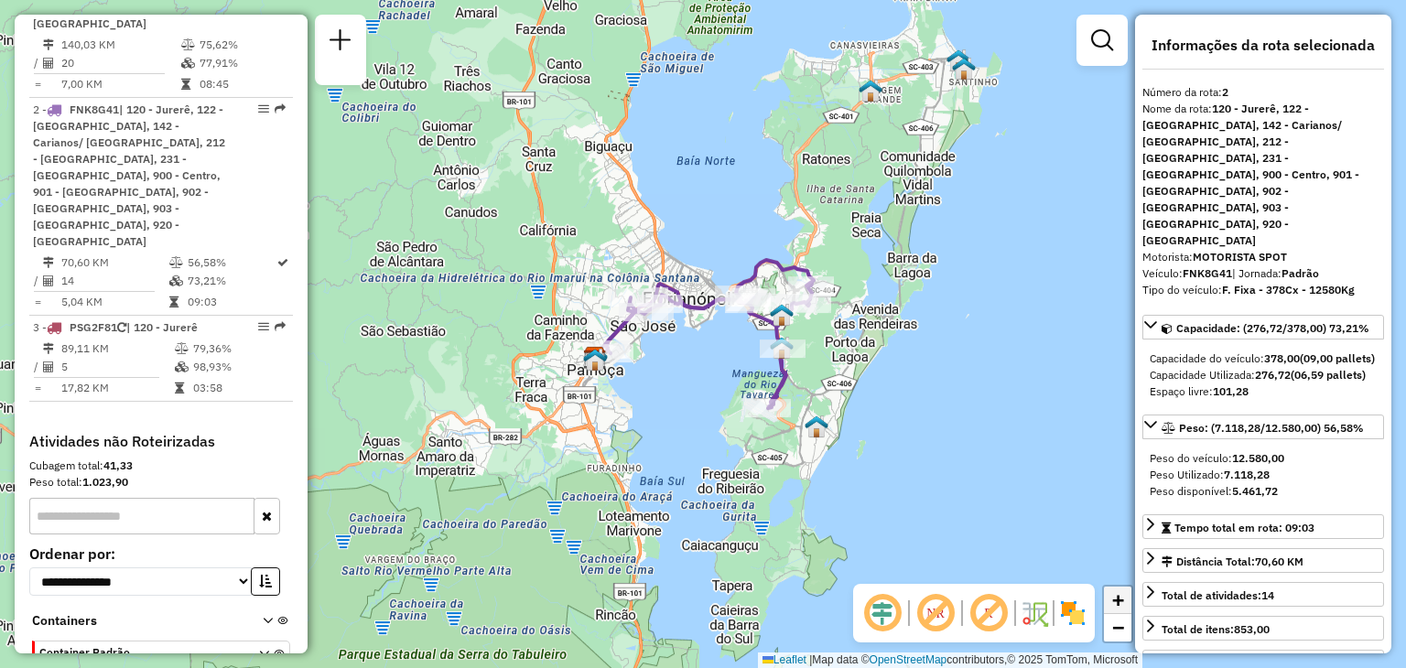
click at [1120, 604] on span "+" at bounding box center [1118, 600] width 12 height 23
